Goal: Task Accomplishment & Management: Complete application form

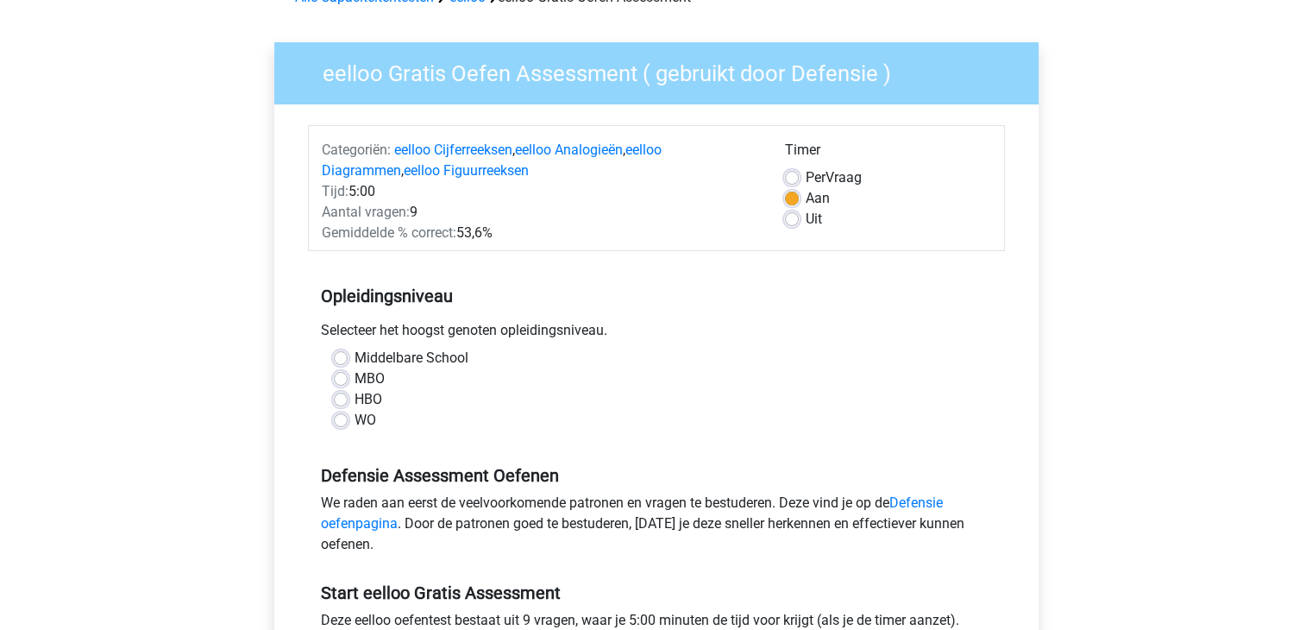
scroll to position [154, 0]
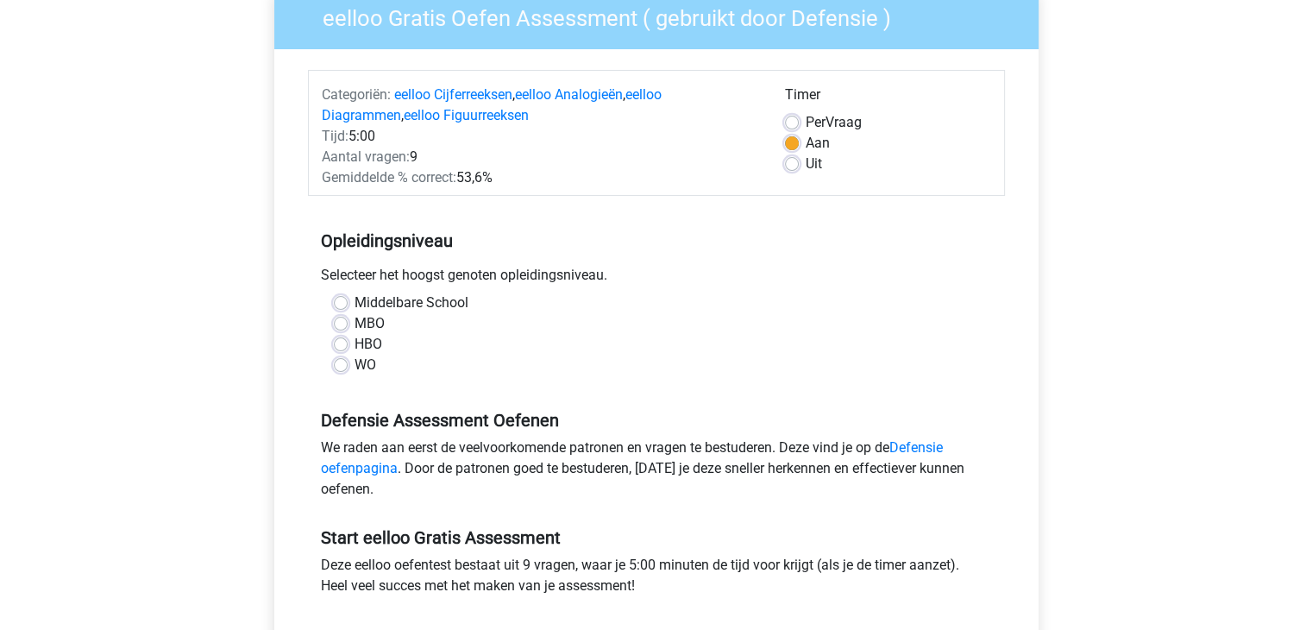
click at [355, 369] on label "WO" at bounding box center [366, 365] width 22 height 21
click at [345, 369] on input "WO" at bounding box center [341, 363] width 14 height 17
radio input "true"
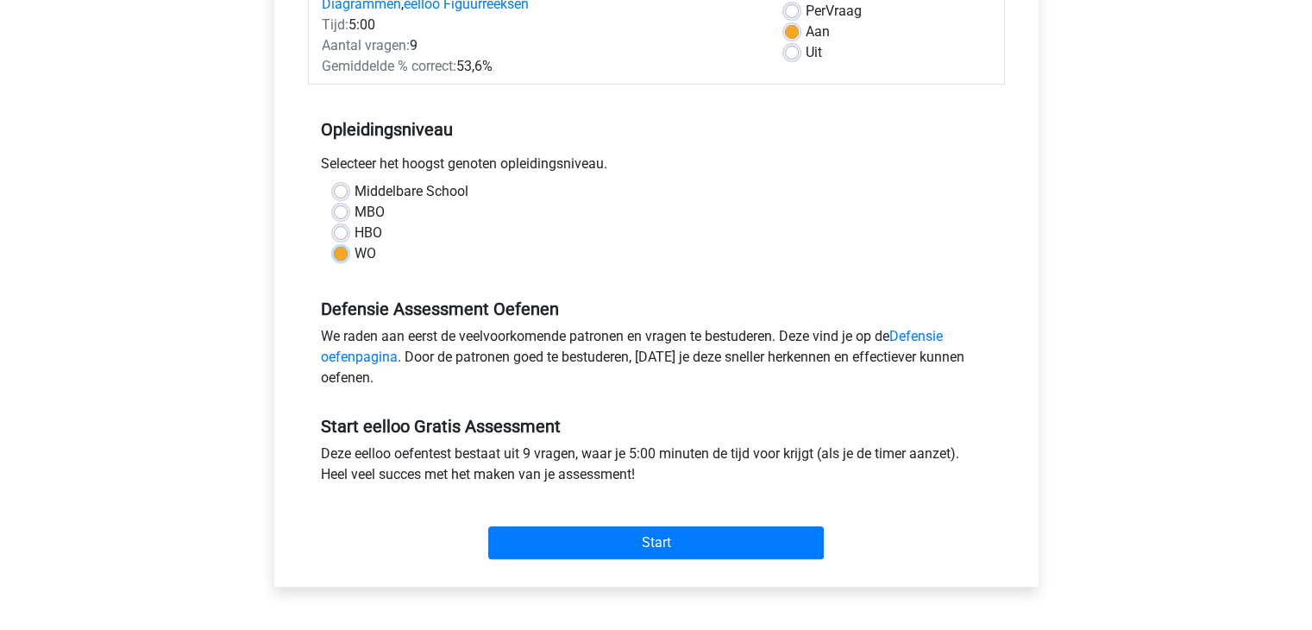
scroll to position [276, 0]
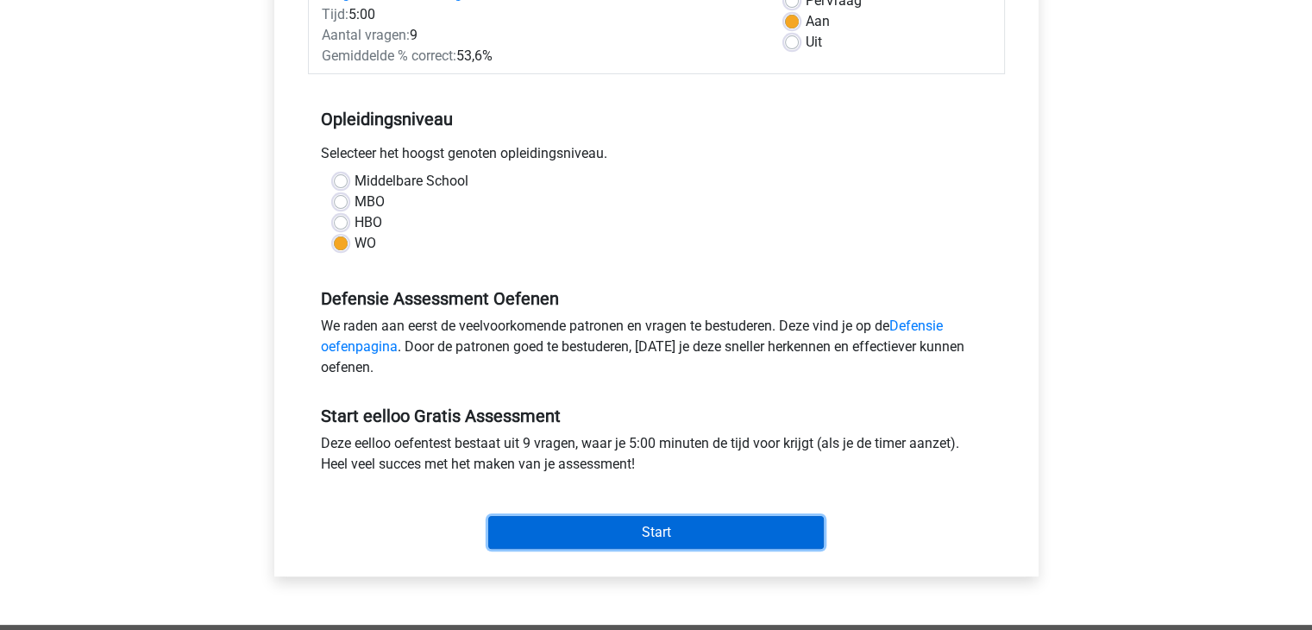
click at [613, 540] on input "Start" at bounding box center [656, 532] width 336 height 33
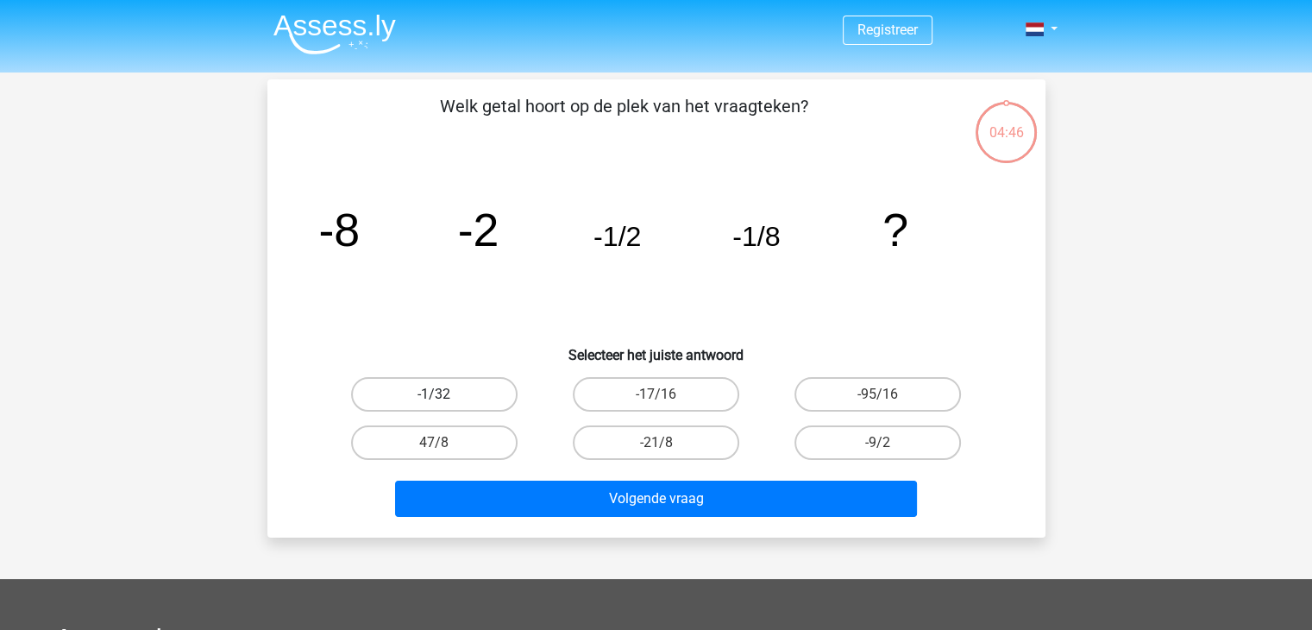
click at [474, 393] on label "-1/32" at bounding box center [434, 394] width 167 height 35
click at [445, 394] on input "-1/32" at bounding box center [439, 399] width 11 height 11
radio input "true"
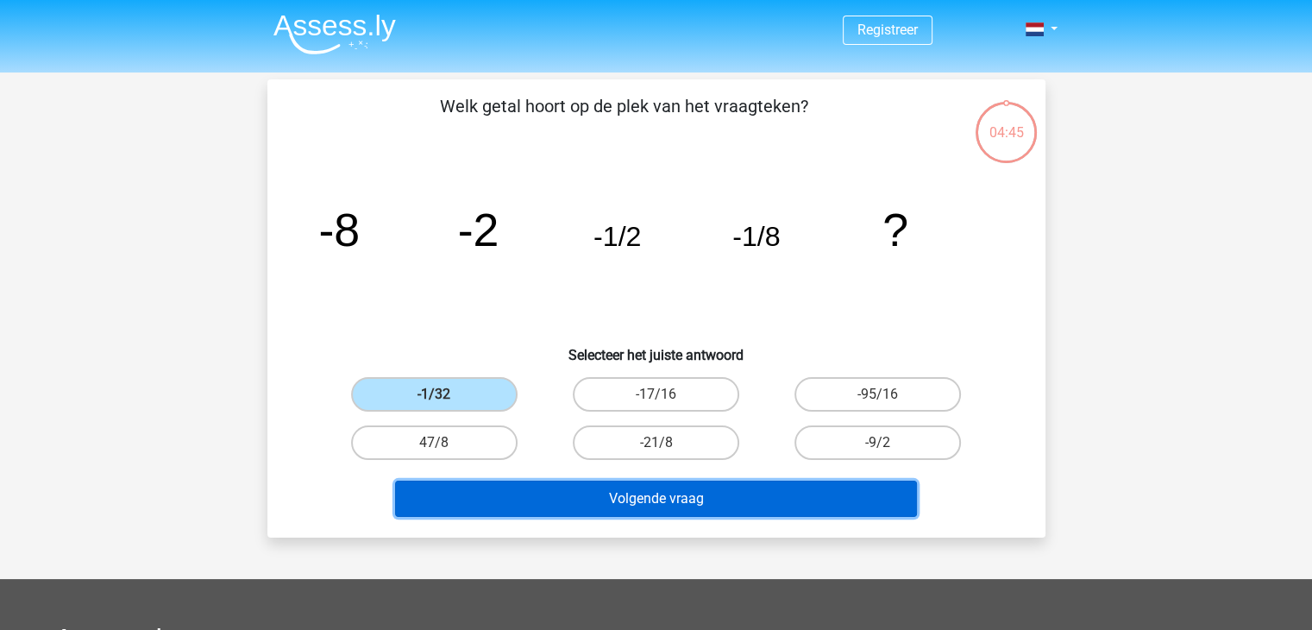
click at [544, 505] on button "Volgende vraag" at bounding box center [656, 499] width 522 height 36
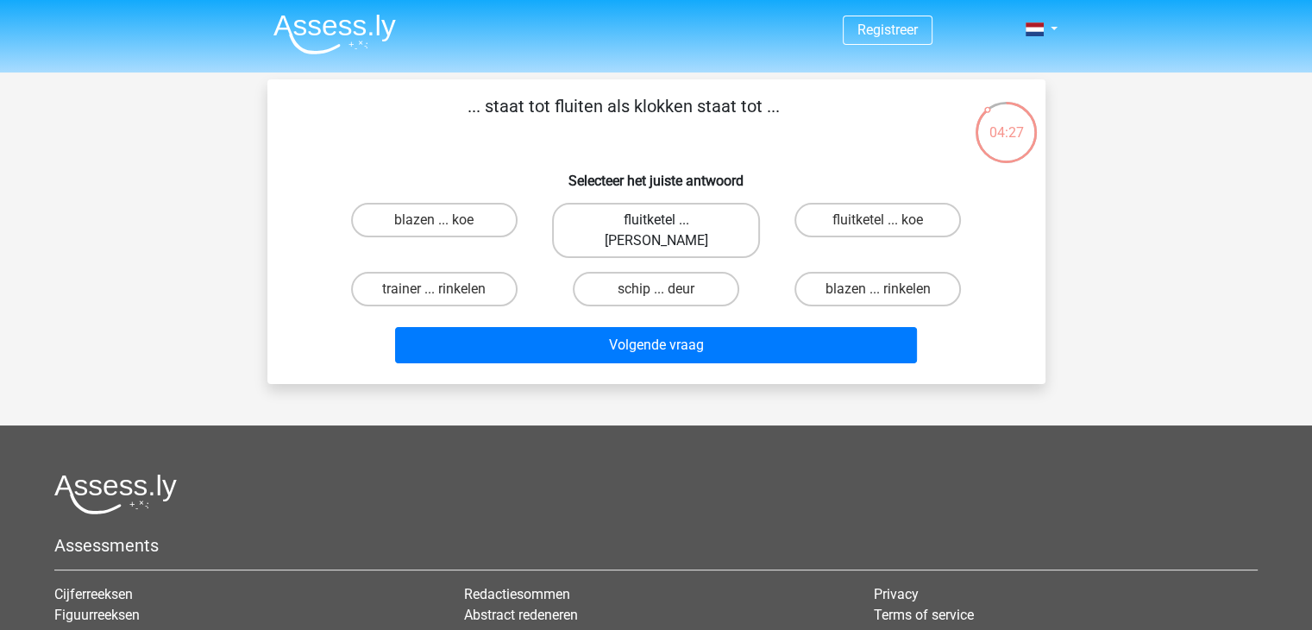
click at [627, 217] on label "fluitketel ... luiden" at bounding box center [656, 230] width 208 height 55
click at [656, 220] on input "fluitketel ... luiden" at bounding box center [661, 225] width 11 height 11
radio input "true"
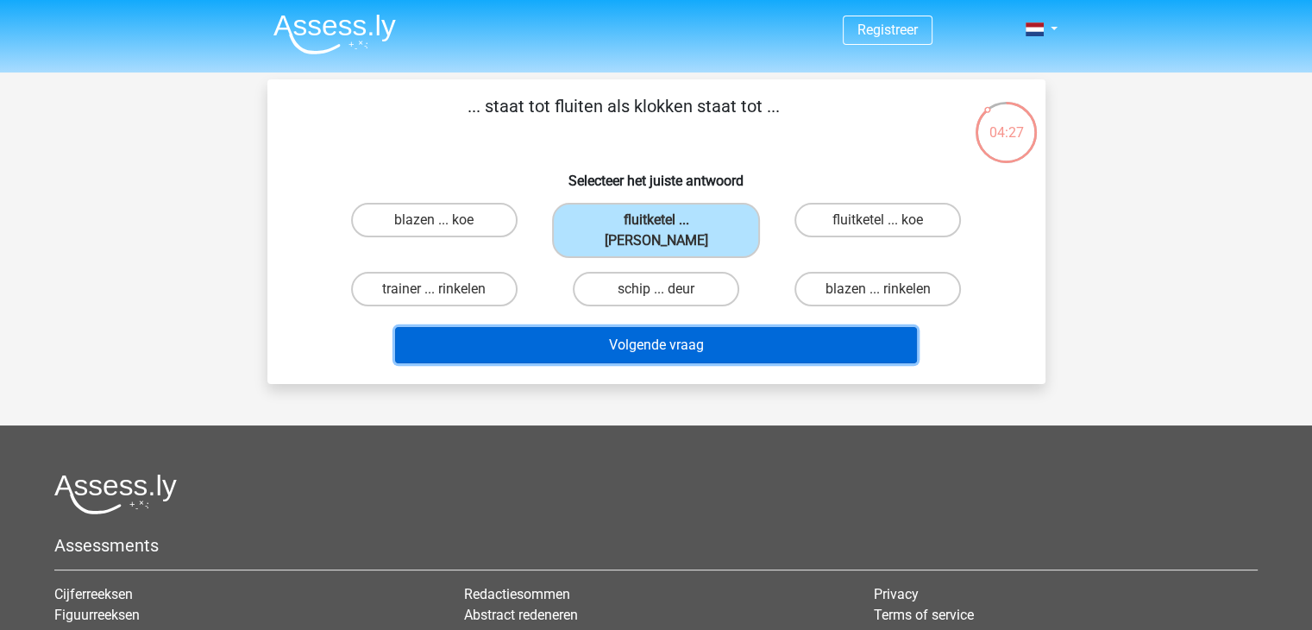
click at [694, 331] on button "Volgende vraag" at bounding box center [656, 345] width 522 height 36
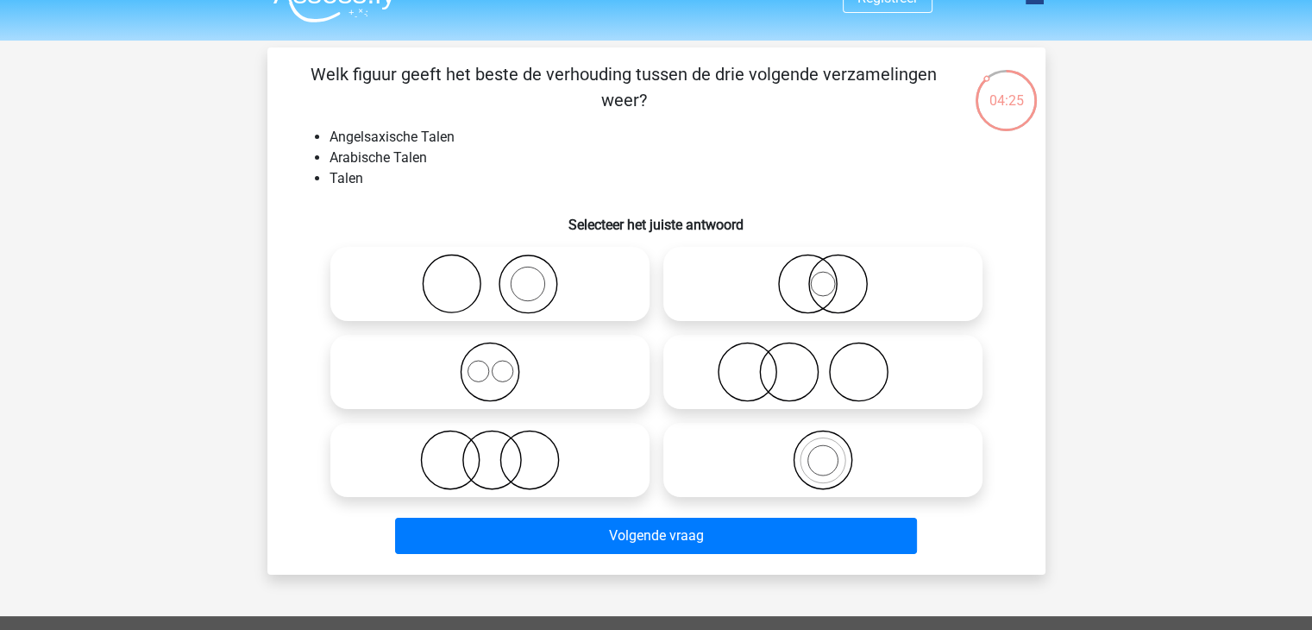
scroll to position [30, 0]
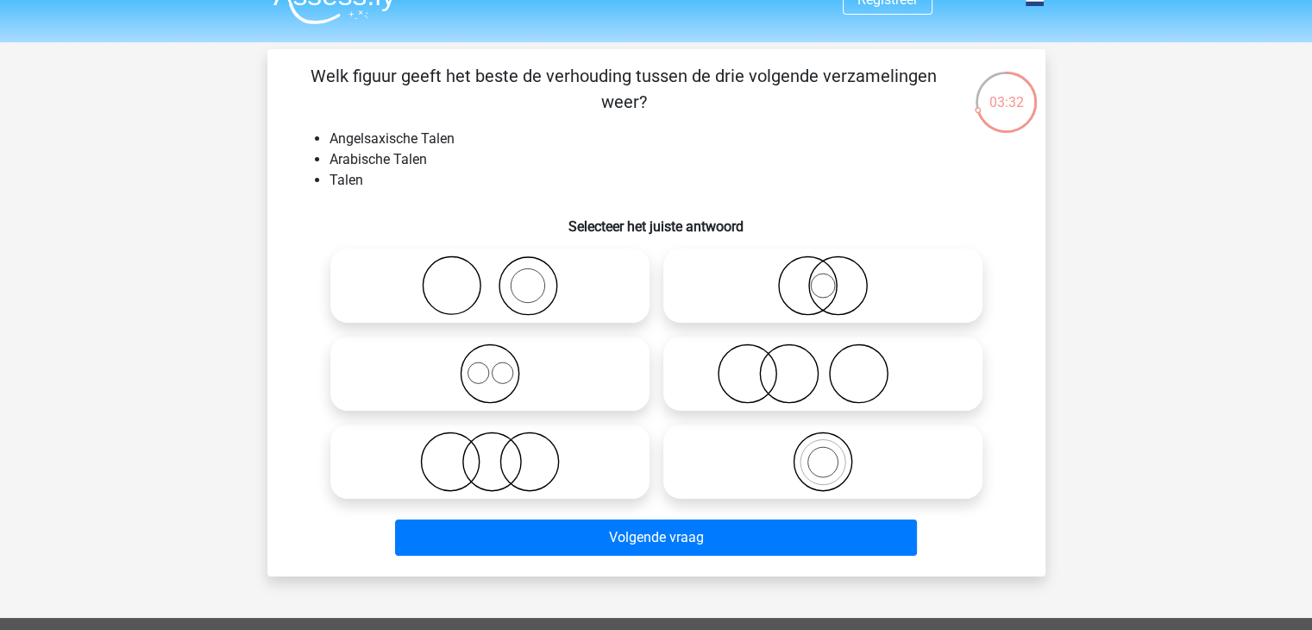
click at [781, 274] on icon at bounding box center [822, 285] width 305 height 60
click at [823, 274] on input "radio" at bounding box center [828, 271] width 11 height 11
radio input "true"
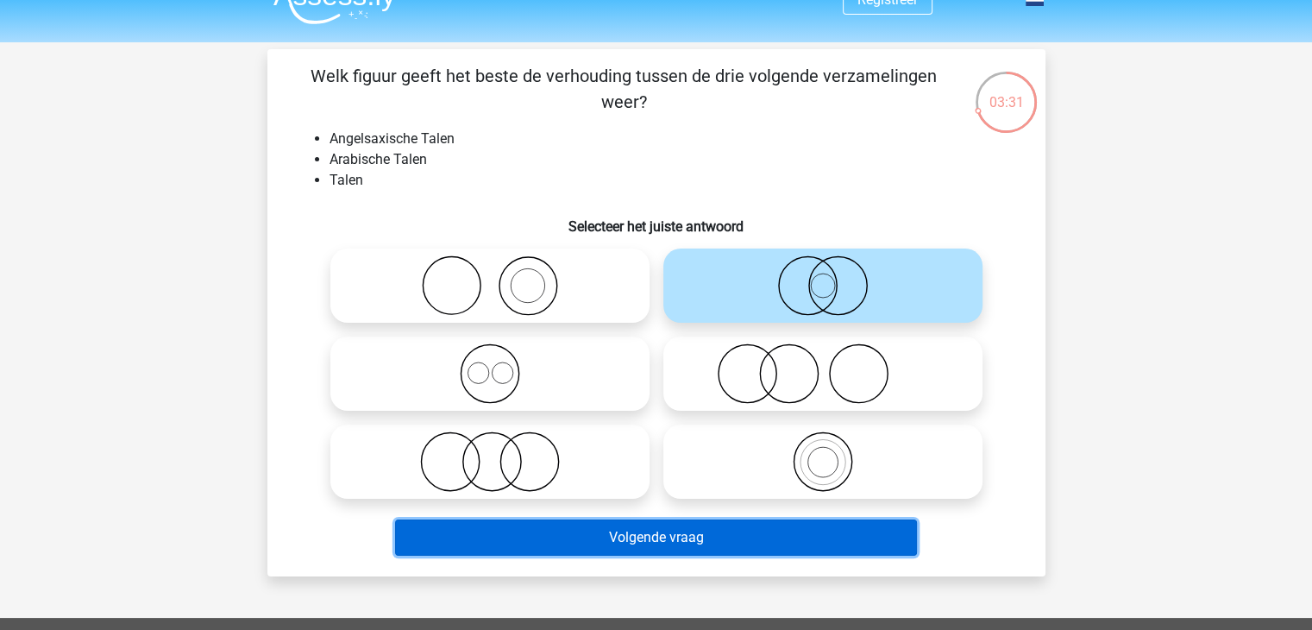
click at [705, 540] on button "Volgende vraag" at bounding box center [656, 537] width 522 height 36
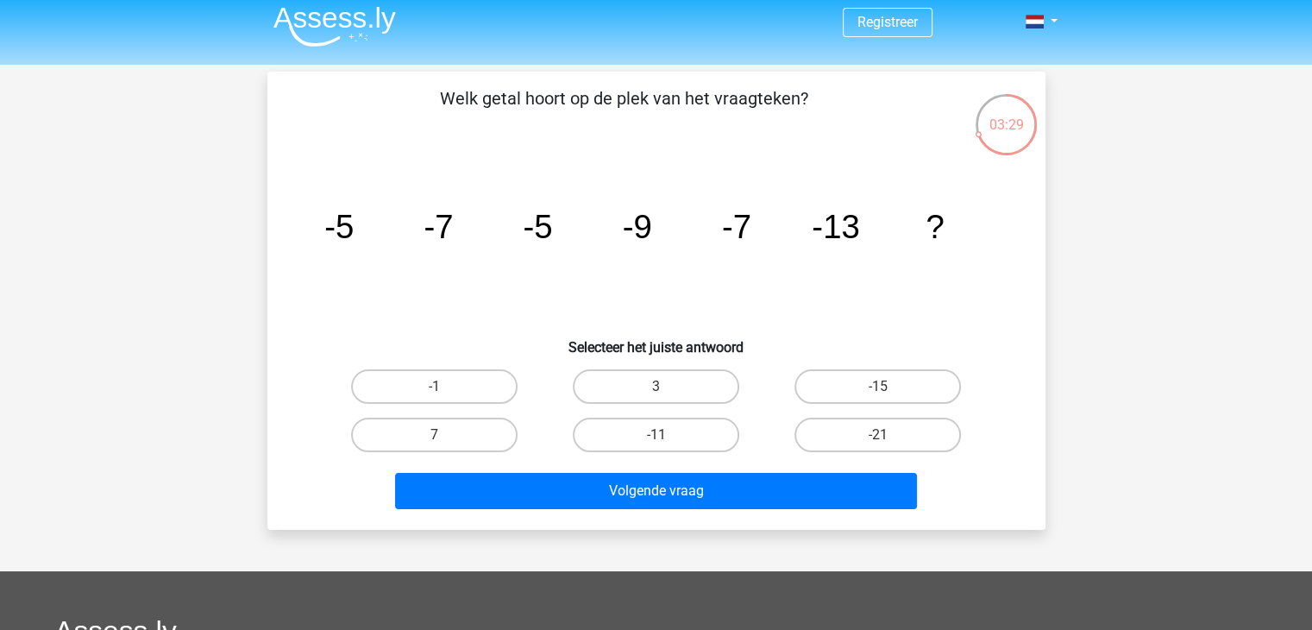
scroll to position [7, 0]
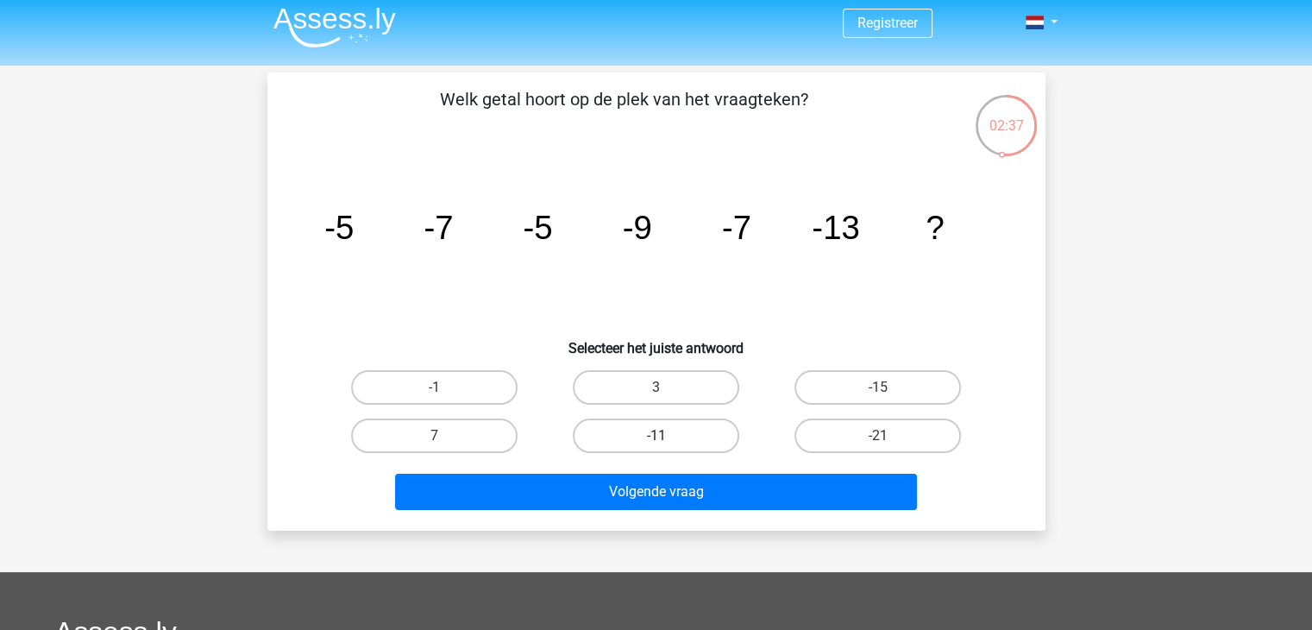
click at [628, 438] on label "-11" at bounding box center [656, 435] width 167 height 35
click at [656, 438] on input "-11" at bounding box center [661, 441] width 11 height 11
radio input "true"
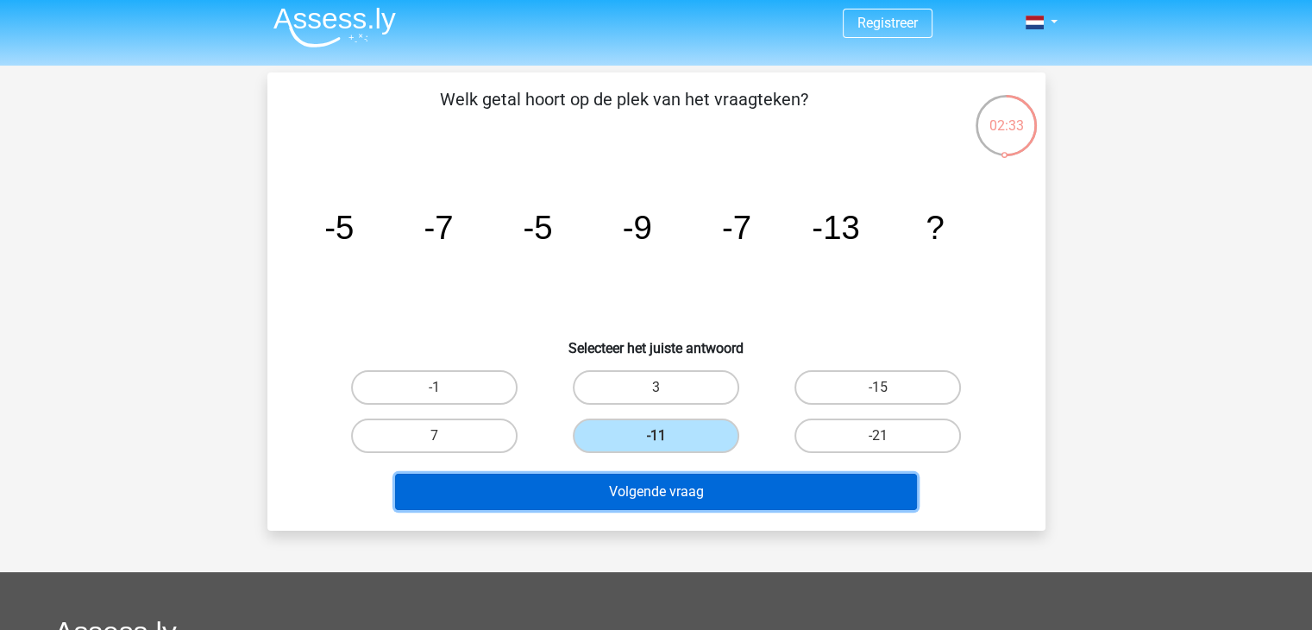
click at [680, 495] on button "Volgende vraag" at bounding box center [656, 492] width 522 height 36
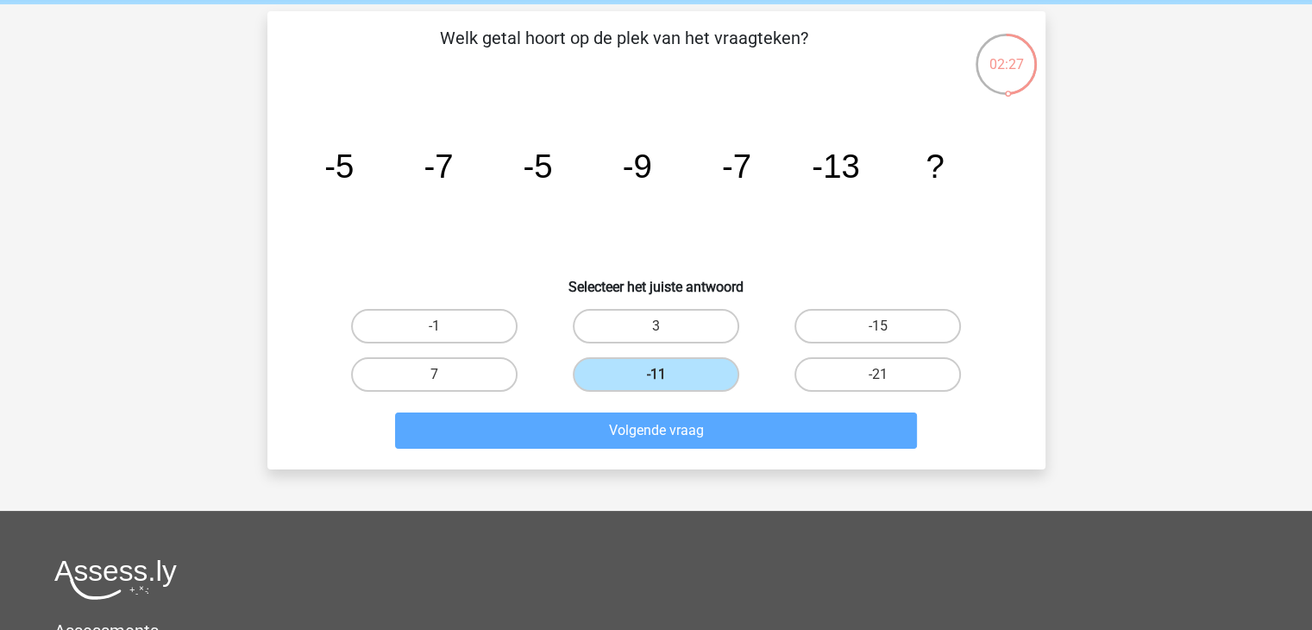
scroll to position [66, 0]
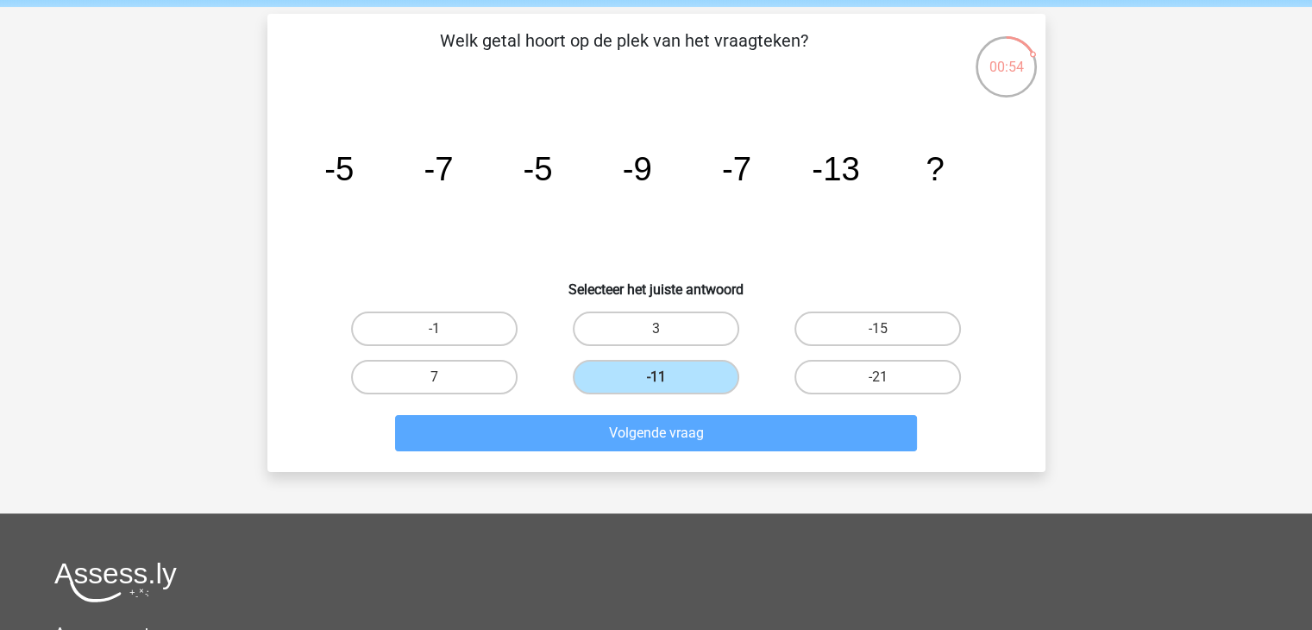
click at [1166, 177] on div "Registreer" at bounding box center [656, 451] width 1312 height 1034
click at [672, 360] on label "-11" at bounding box center [656, 377] width 167 height 35
click at [667, 377] on input "-11" at bounding box center [661, 382] width 11 height 11
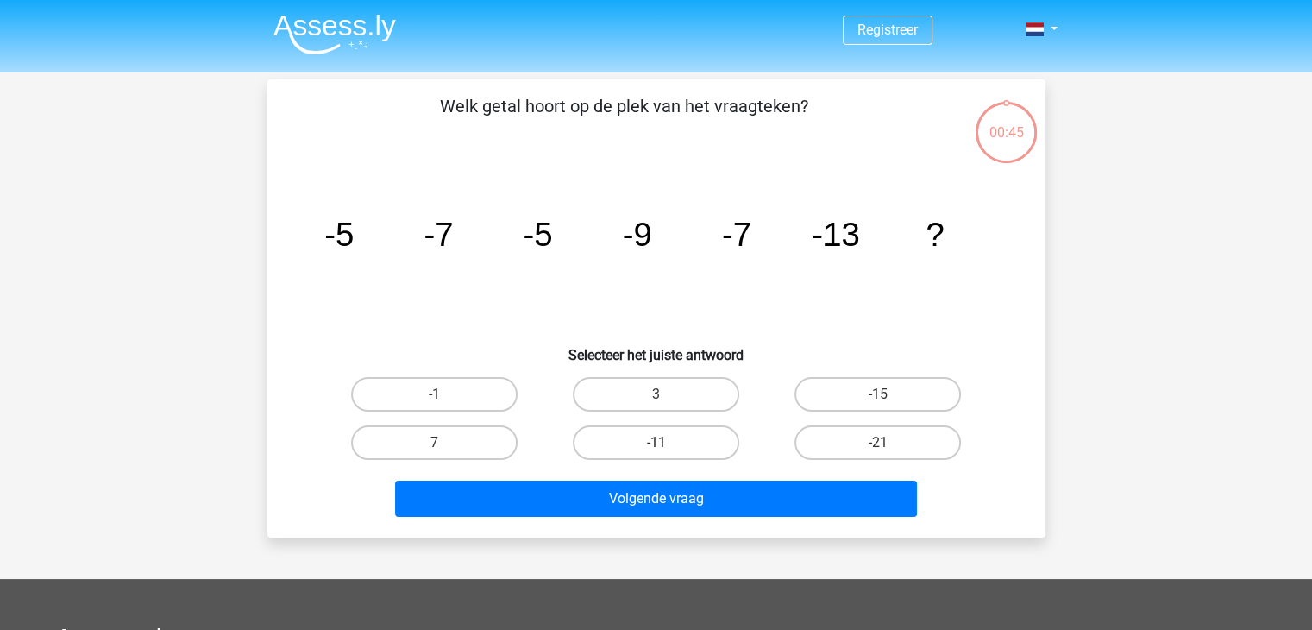
click at [676, 435] on label "-11" at bounding box center [656, 442] width 167 height 35
click at [667, 443] on input "-11" at bounding box center [661, 448] width 11 height 11
radio input "true"
click at [682, 515] on div "Volgende vraag" at bounding box center [657, 502] width 666 height 43
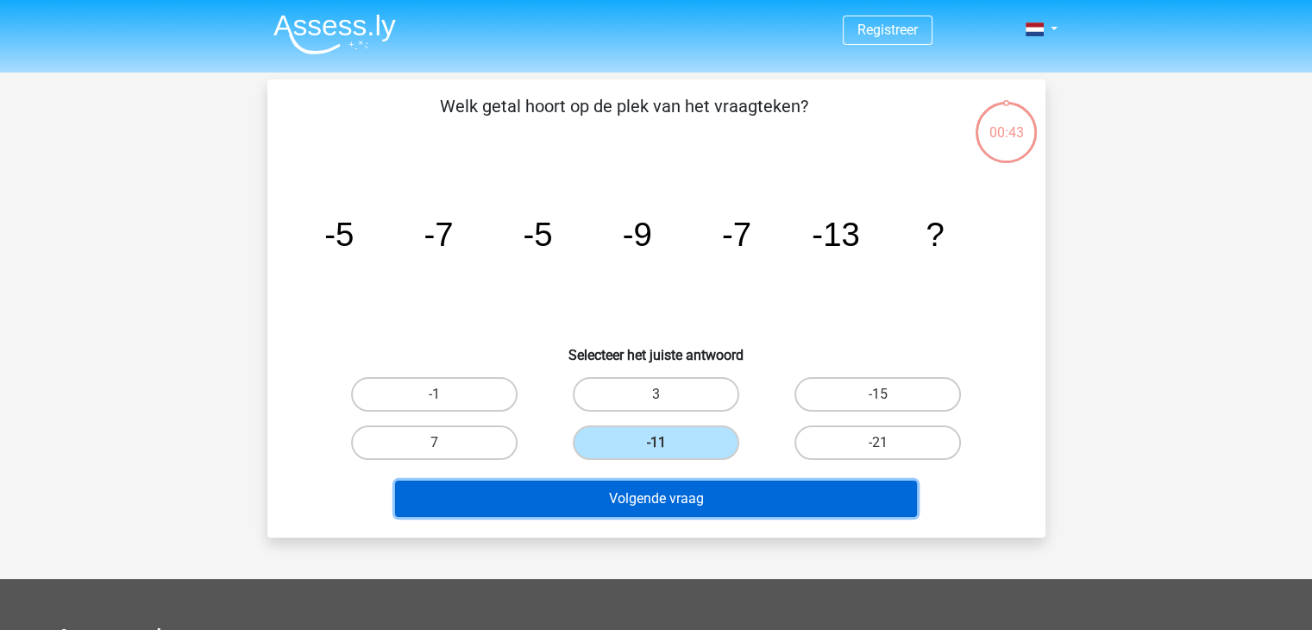
click at [673, 494] on button "Volgende vraag" at bounding box center [656, 499] width 522 height 36
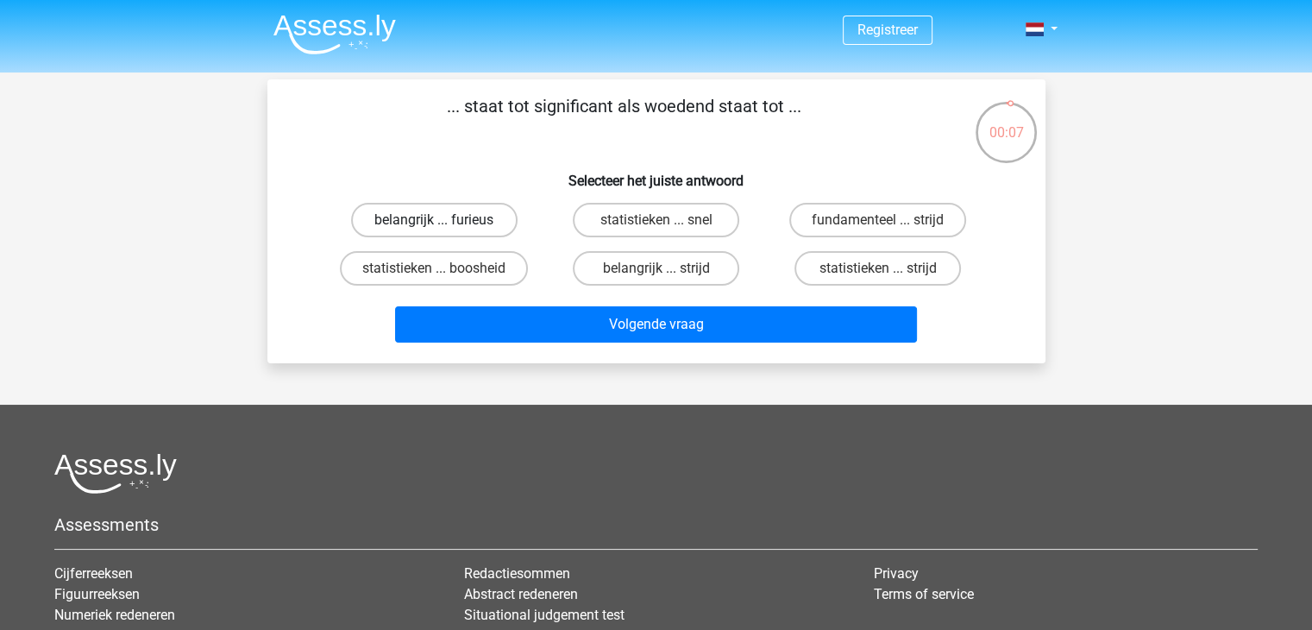
click at [487, 218] on label "belangrijk ... furieus" at bounding box center [434, 220] width 167 height 35
click at [445, 220] on input "belangrijk ... furieus" at bounding box center [439, 225] width 11 height 11
radio input "true"
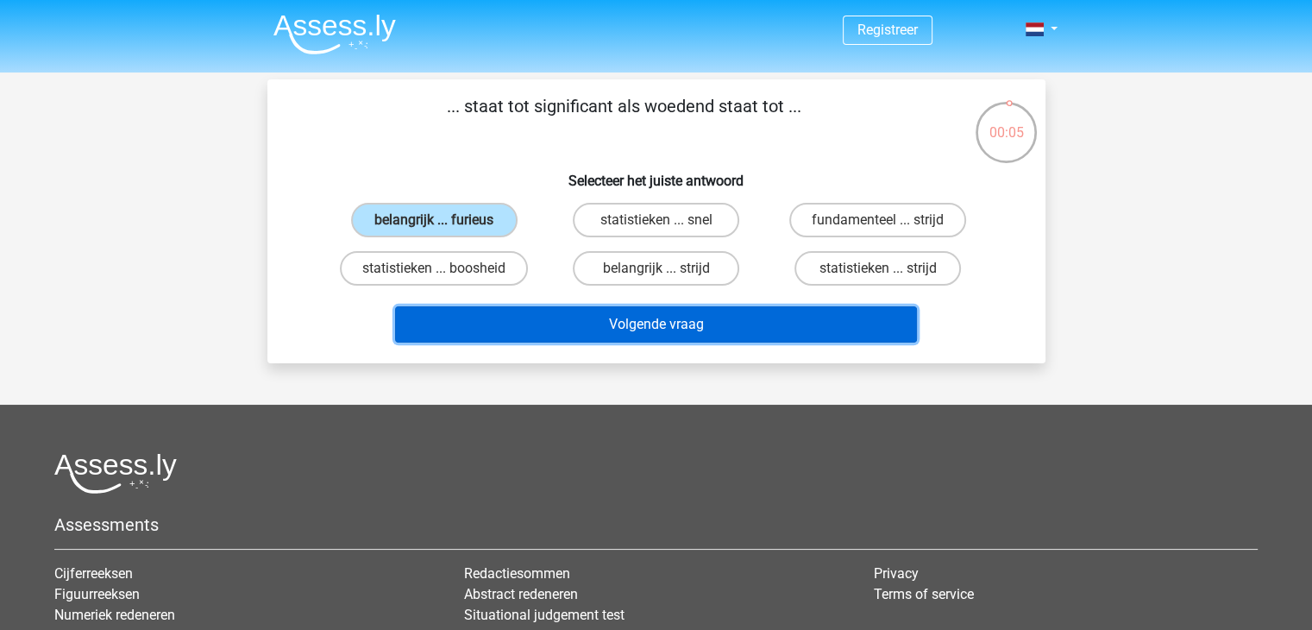
click at [603, 324] on button "Volgende vraag" at bounding box center [656, 324] width 522 height 36
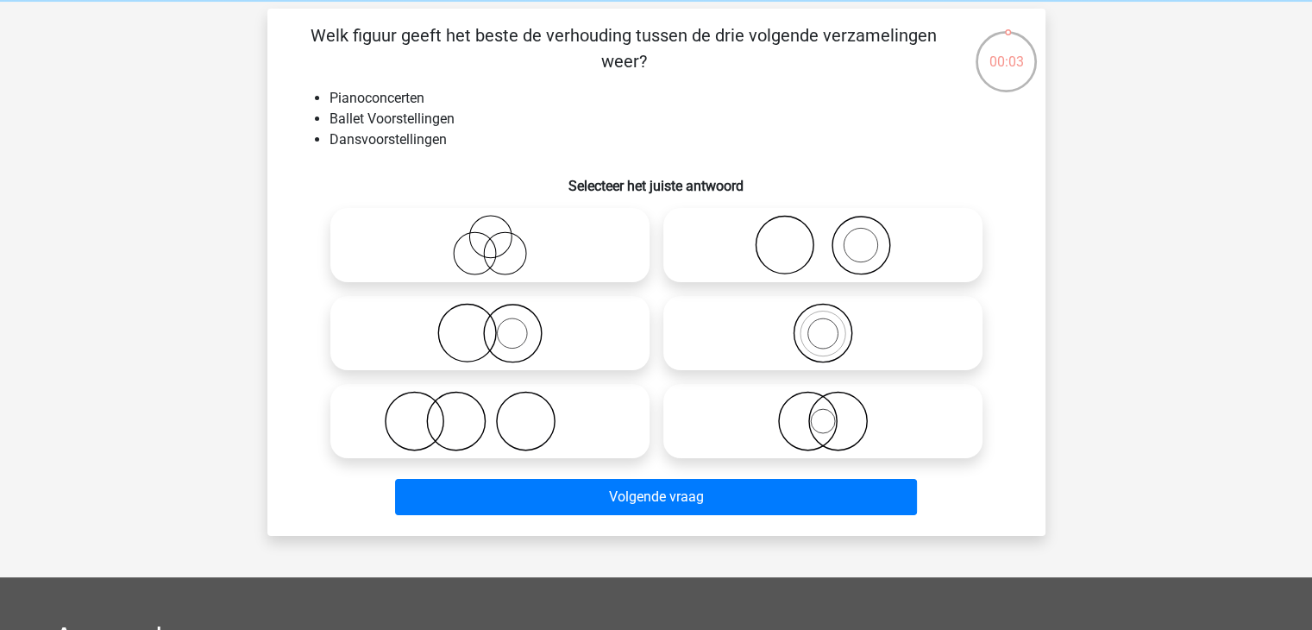
scroll to position [69, 0]
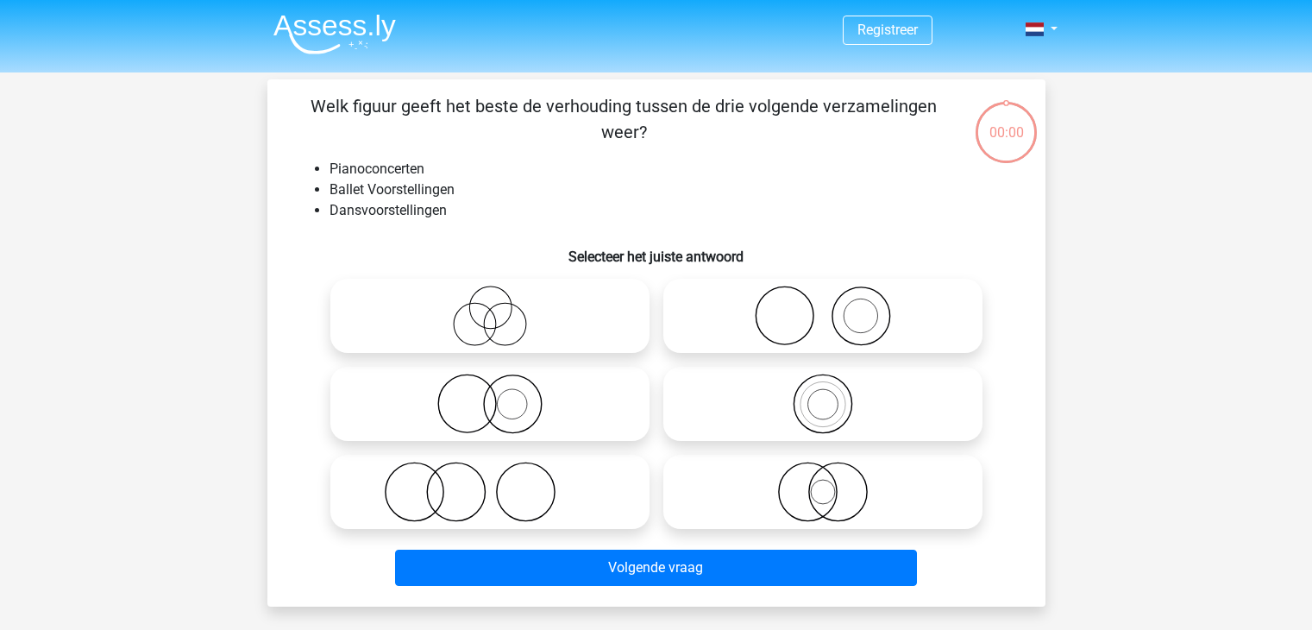
scroll to position [69, 0]
